Goal: Find specific page/section

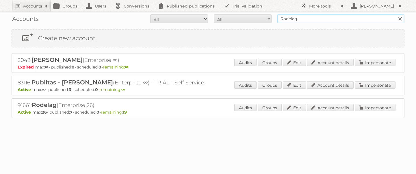
click at [292, 18] on input "Rodelag" at bounding box center [340, 18] width 127 height 9
type input "the hillary"
click at [395, 14] on input "Search" at bounding box center [399, 18] width 9 height 9
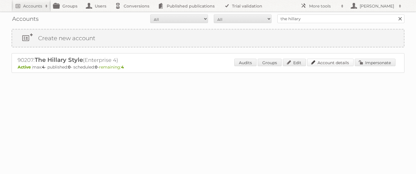
click at [338, 60] on link "Account details" at bounding box center [330, 63] width 46 height 8
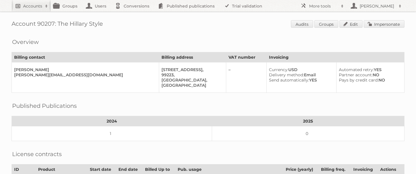
click at [37, 7] on h2 "Accounts" at bounding box center [32, 6] width 19 height 6
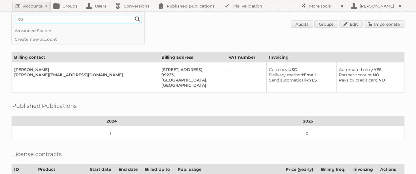
type input"] "c"
type input"] "success brands"
click at [133, 15] on input "Search" at bounding box center [137, 19] width 9 height 9
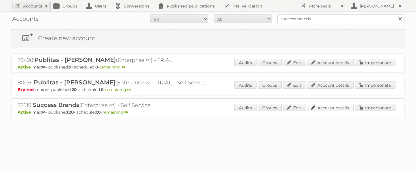
click at [324, 110] on link "Account details" at bounding box center [330, 108] width 46 height 8
